Goal: Task Accomplishment & Management: Use online tool/utility

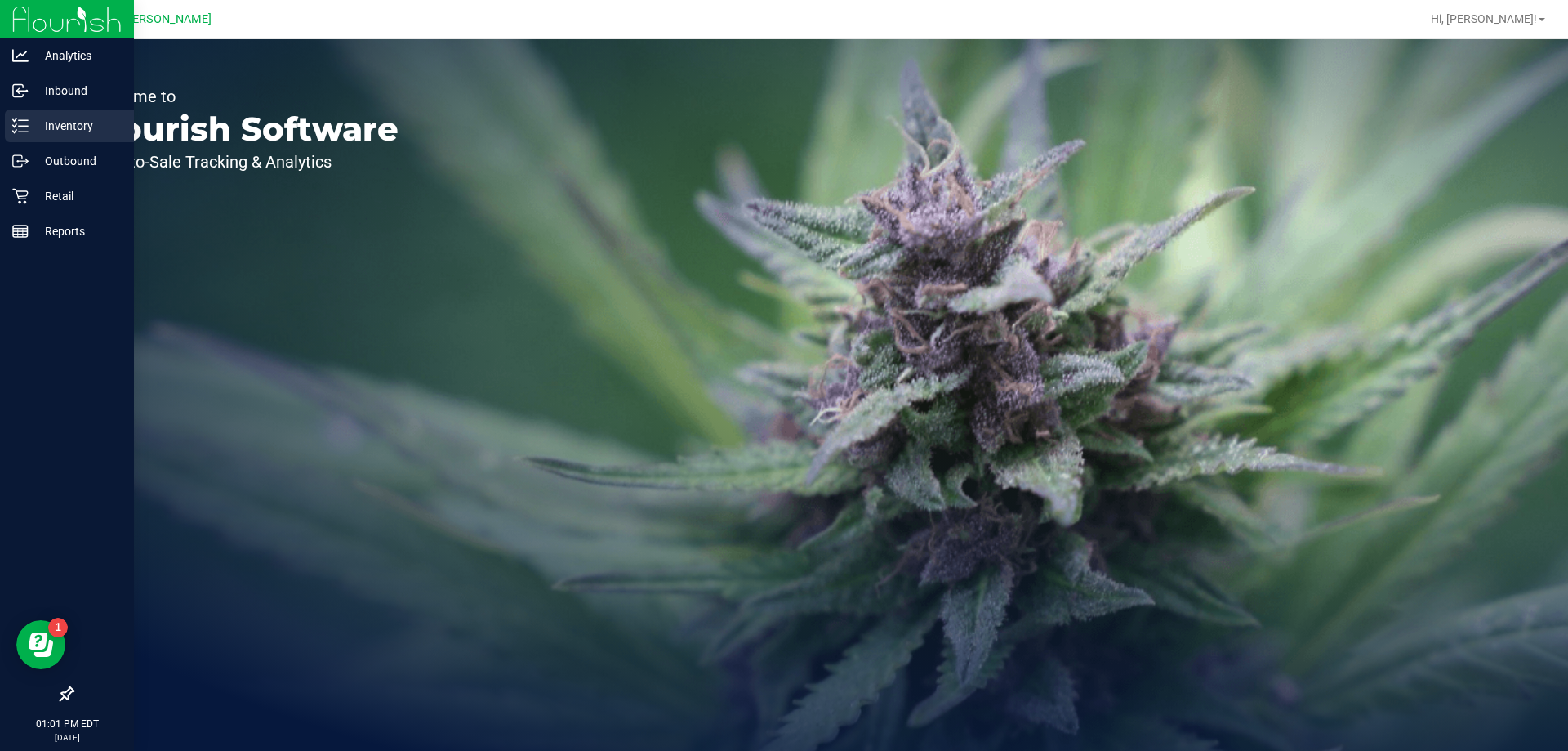
click at [48, 133] on p "Inventory" at bounding box center [77, 125] width 98 height 19
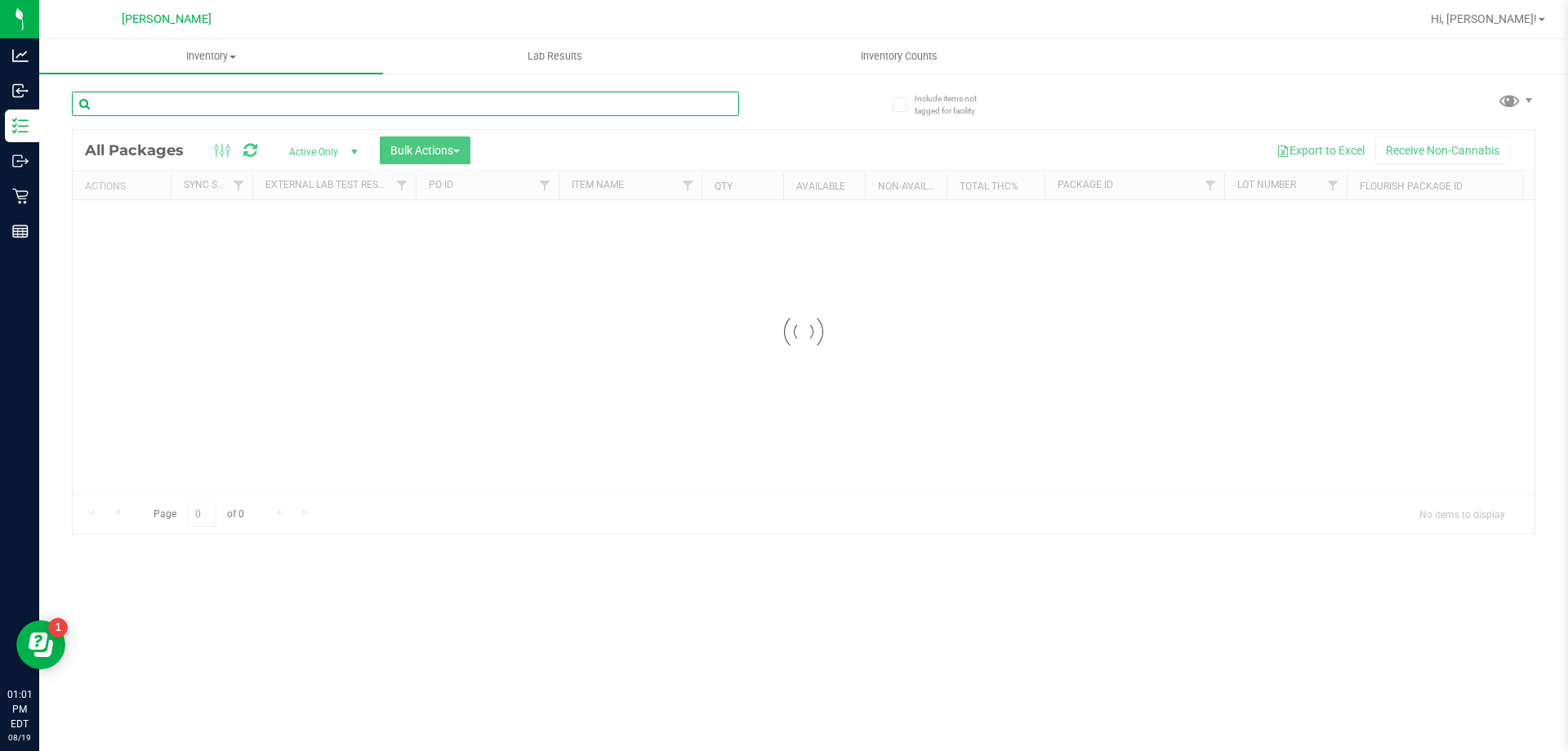
click at [250, 103] on input "text" at bounding box center [405, 103] width 667 height 25
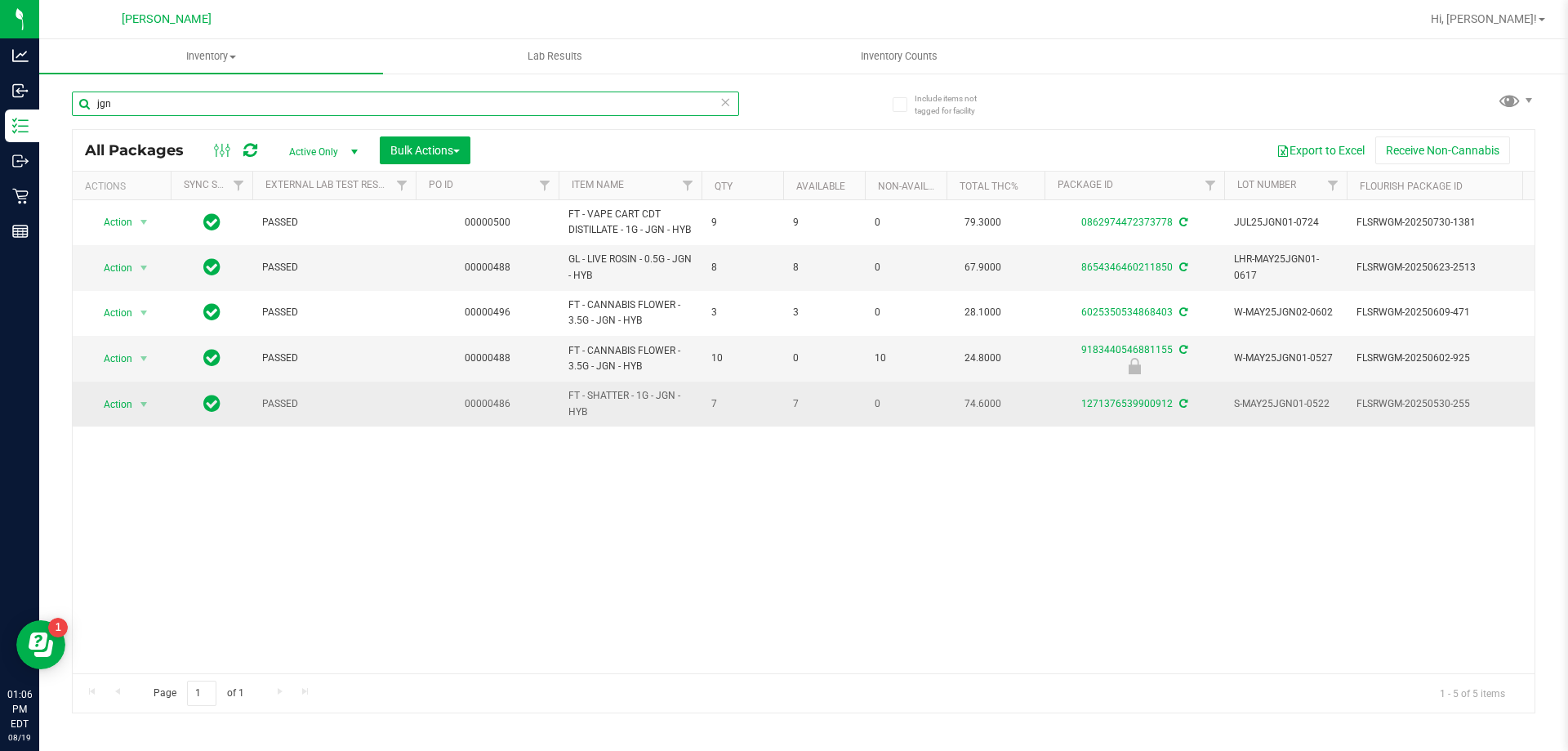
type input "jgn"
click at [85, 410] on div "Action Action Adjust qty Create package Edit attributes Global inventory Locate…" at bounding box center [121, 404] width 78 height 23
click at [90, 411] on span "Action" at bounding box center [111, 404] width 44 height 23
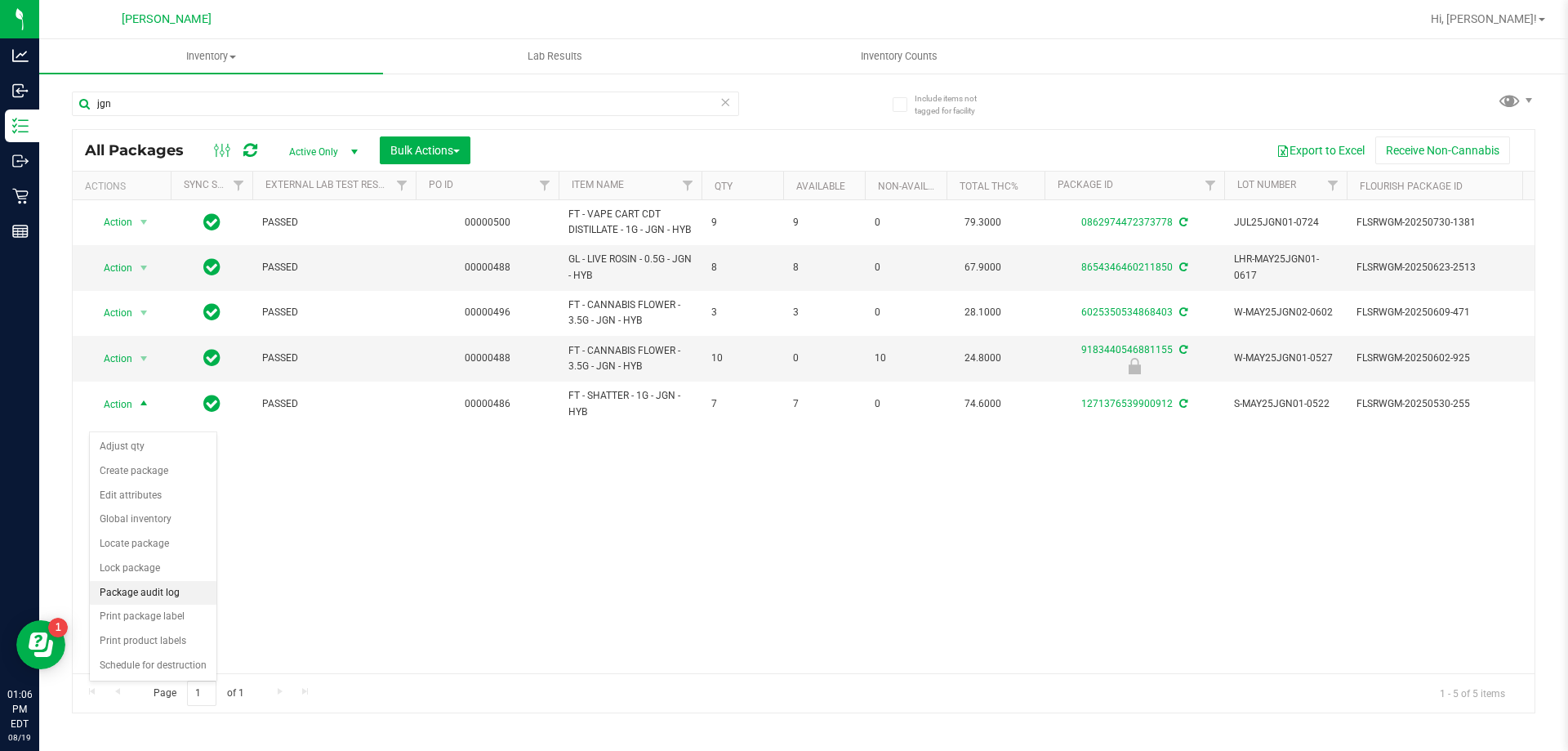
click at [202, 594] on li "Package audit log" at bounding box center [154, 593] width 127 height 25
